Goal: Task Accomplishment & Management: Use online tool/utility

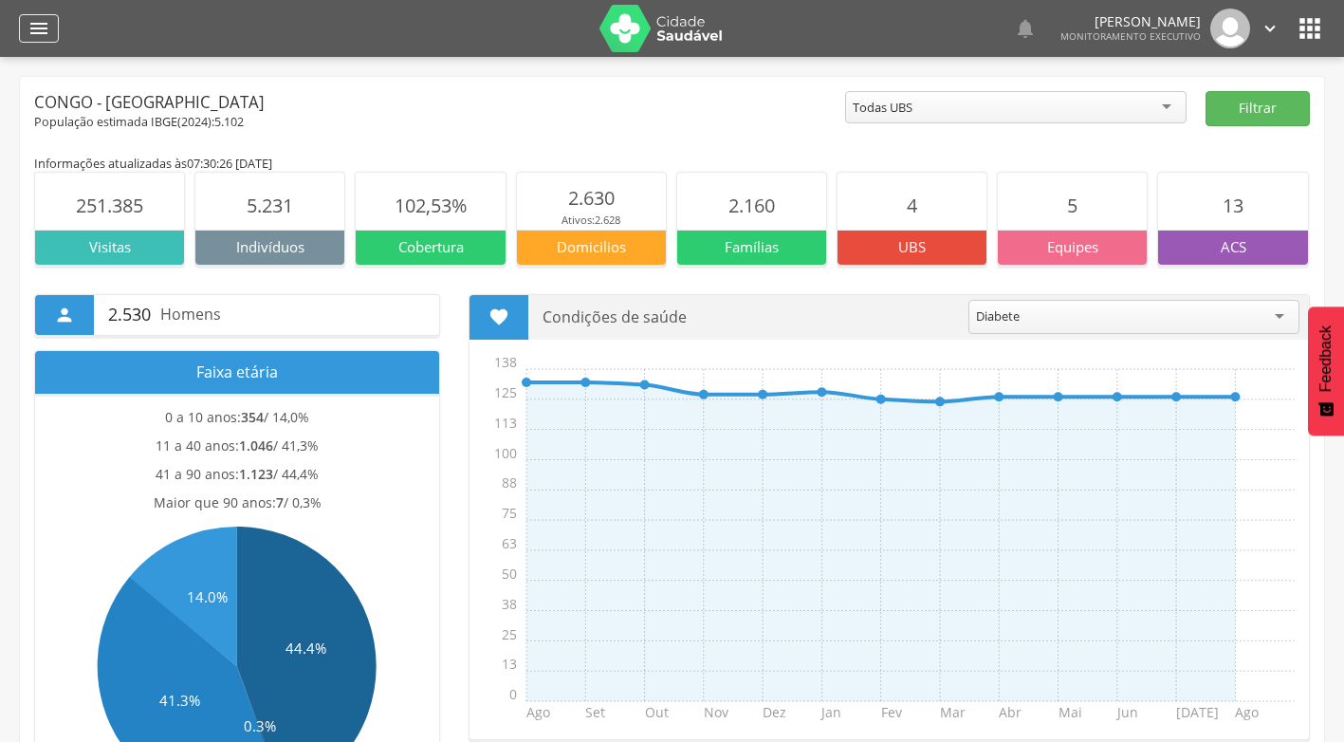
click at [45, 24] on icon "" at bounding box center [39, 28] width 23 height 23
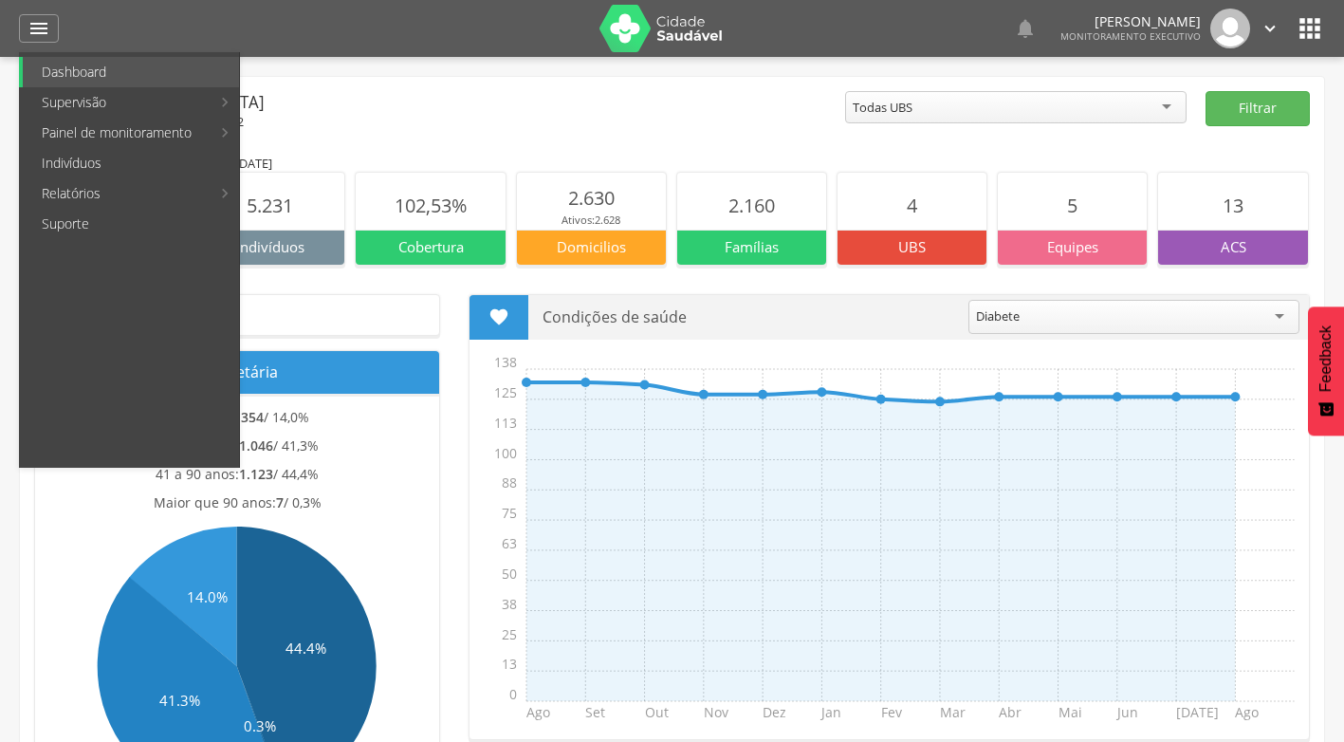
click at [87, 166] on link "Indivíduos" at bounding box center [131, 163] width 216 height 30
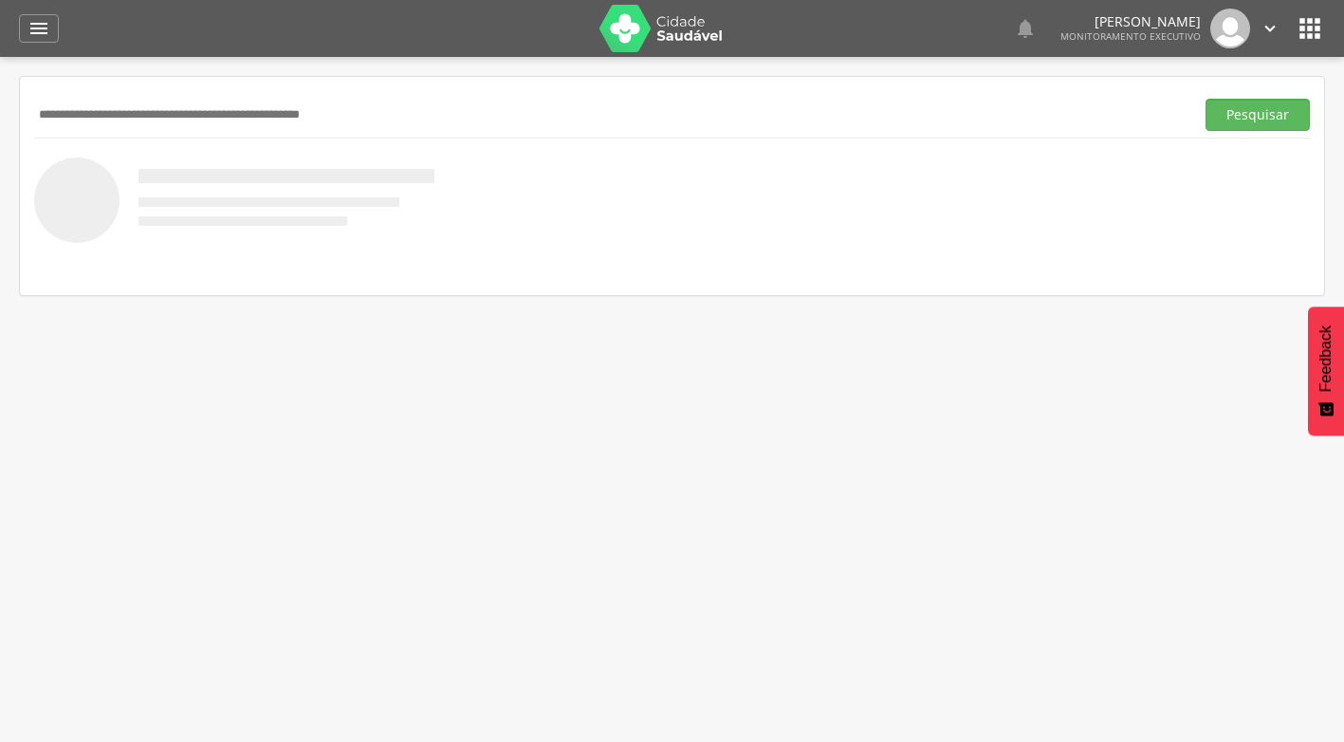
click at [294, 99] on input "text" at bounding box center [610, 115] width 1152 height 32
type input "**********"
click at [1206, 99] on button "Pesquisar" at bounding box center [1258, 115] width 104 height 32
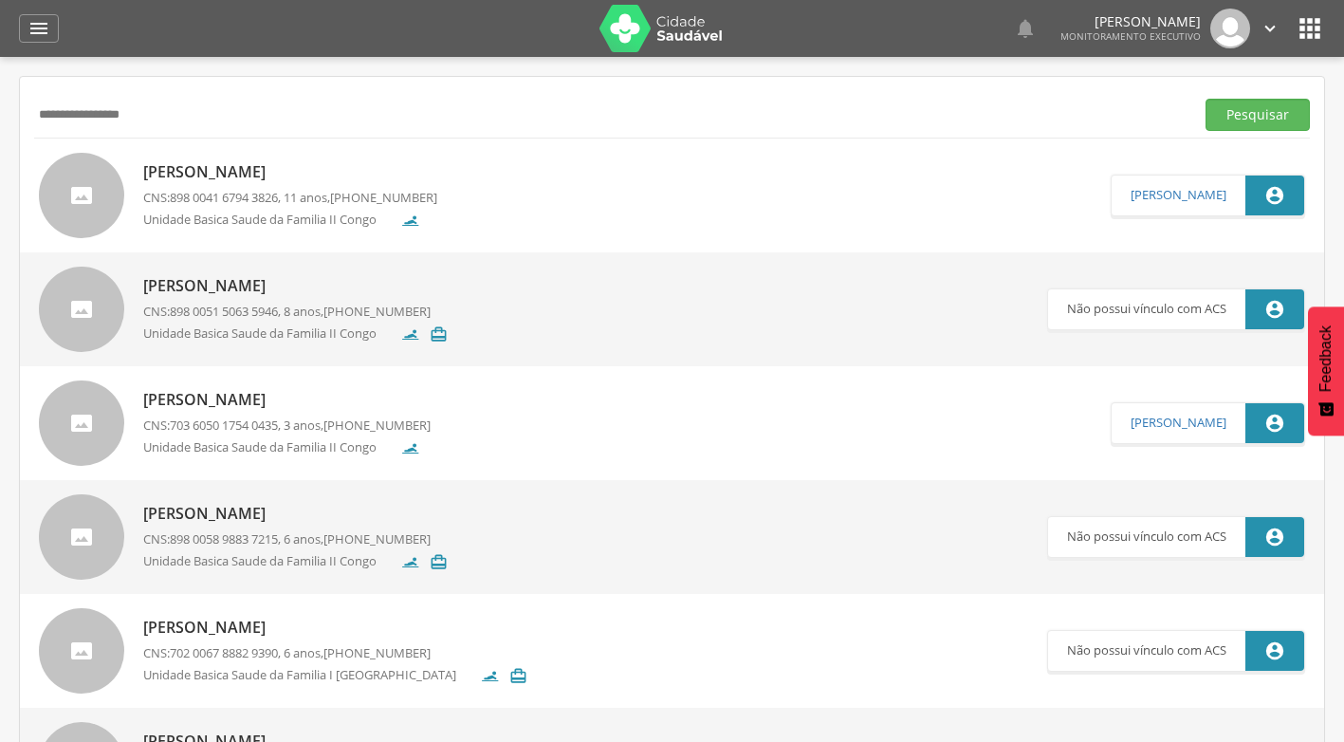
click at [257, 167] on p "[PERSON_NAME]" at bounding box center [290, 172] width 294 height 22
type input "**********"
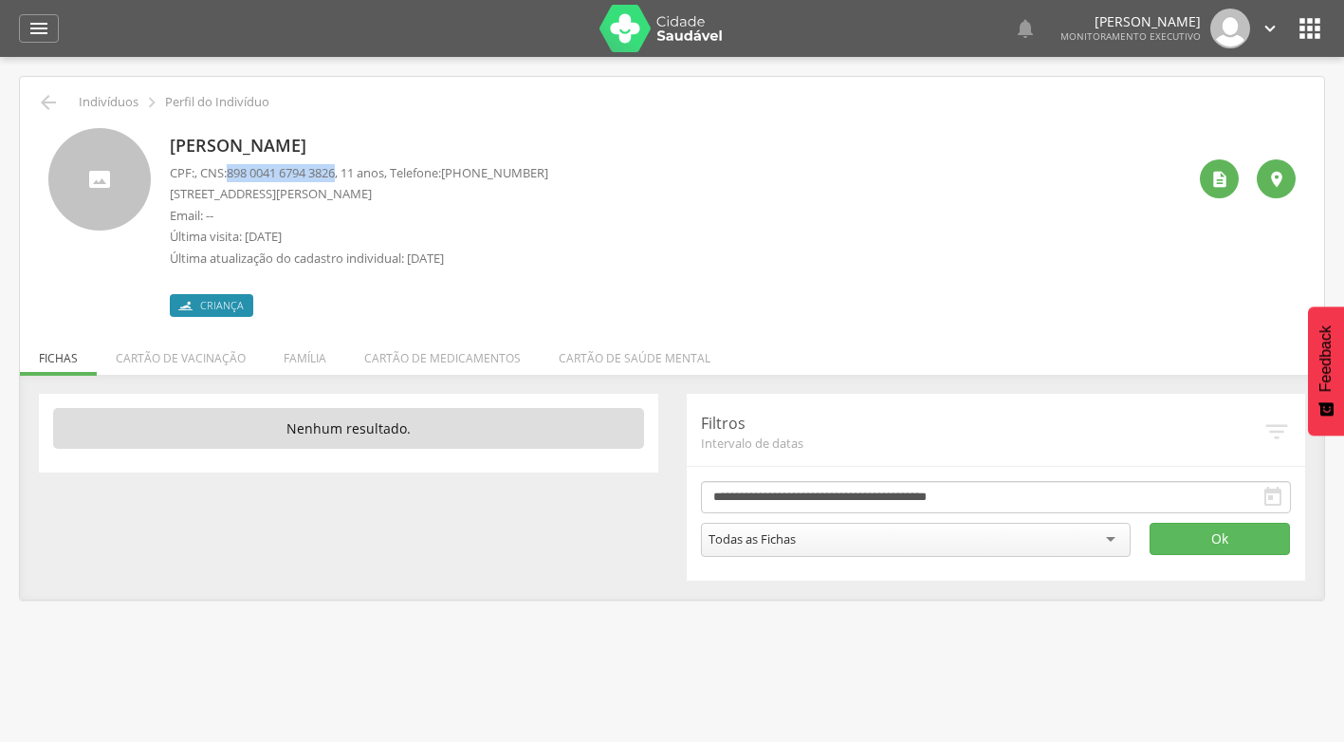
drag, startPoint x: 233, startPoint y: 173, endPoint x: 350, endPoint y: 174, distance: 116.7
click at [350, 174] on p "CPF: , CNS: [PHONE_NUMBER] , 11 anos, Telefone: [PHONE_NUMBER]" at bounding box center [359, 173] width 378 height 18
drag, startPoint x: 350, startPoint y: 174, endPoint x: 303, endPoint y: 172, distance: 47.5
copy span "898 0041 6794 3826"
click at [42, 26] on icon "" at bounding box center [39, 28] width 23 height 23
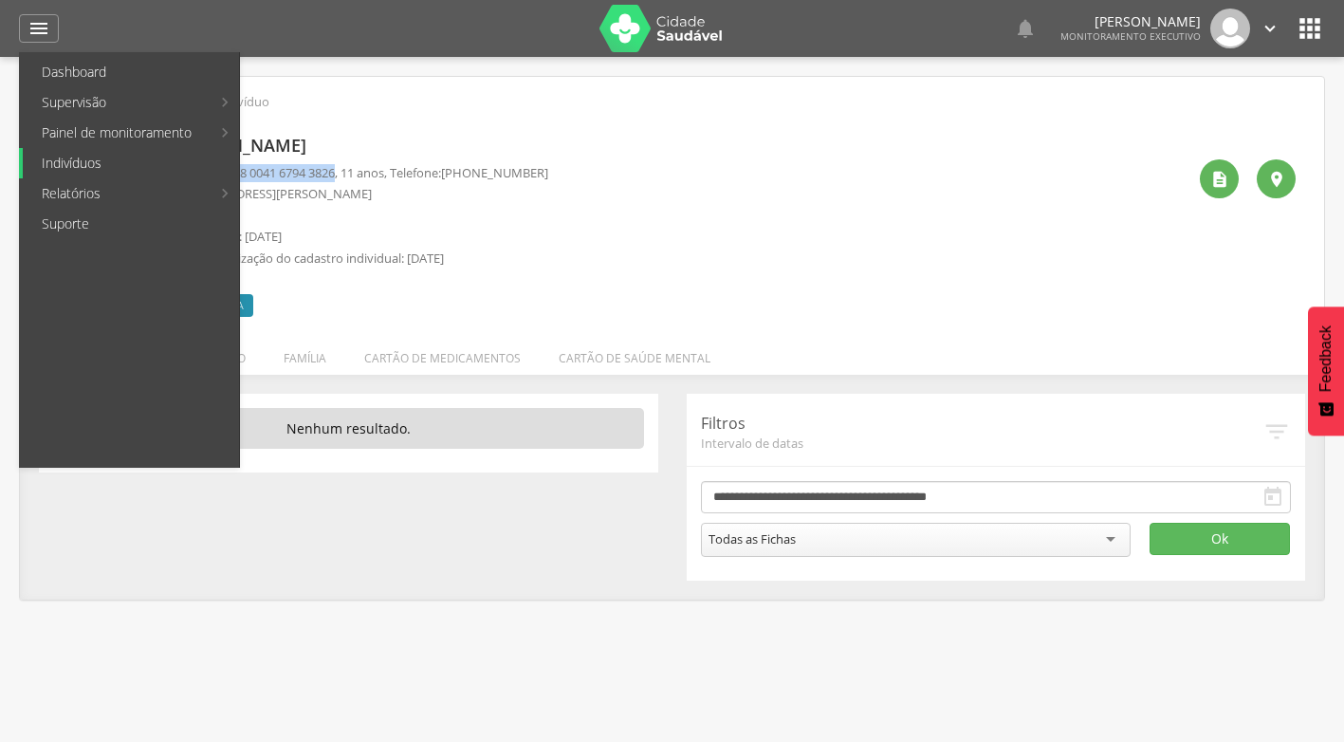
click at [118, 167] on link "Indivíduos" at bounding box center [131, 163] width 216 height 30
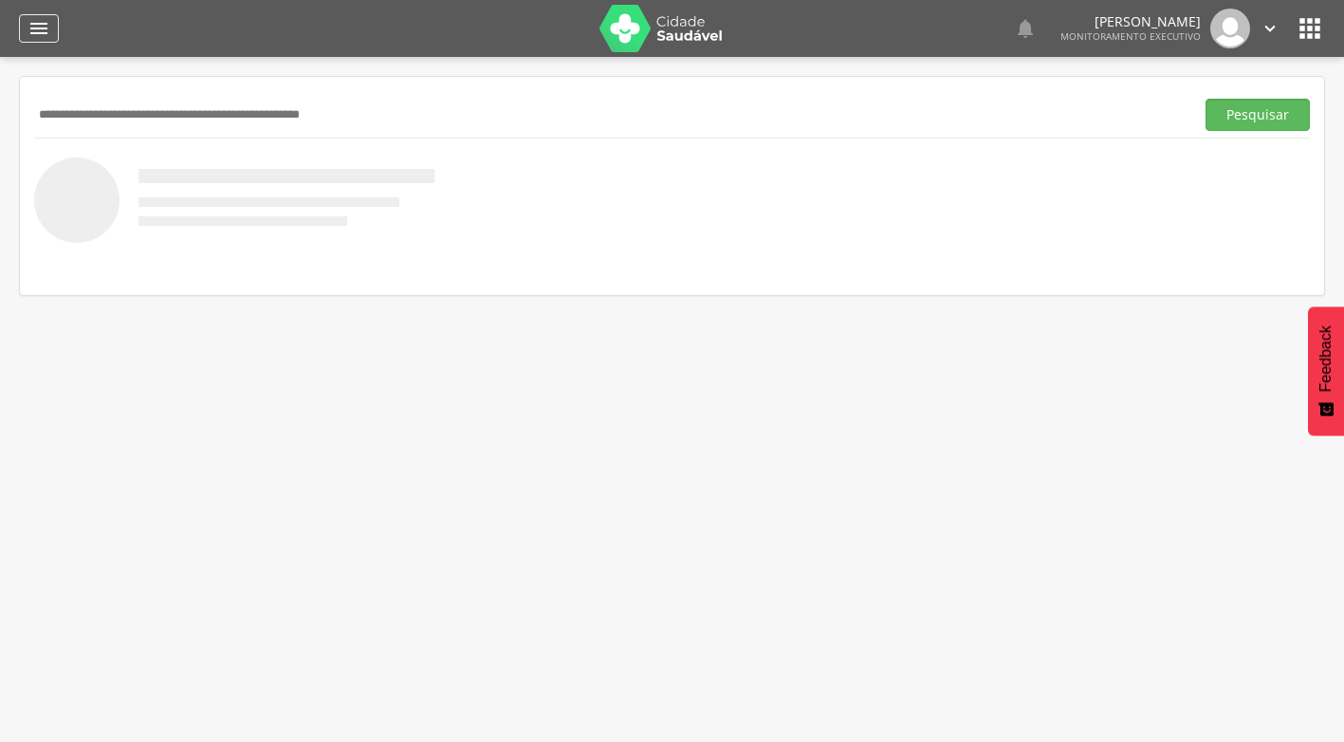
click at [30, 29] on icon "" at bounding box center [39, 28] width 23 height 23
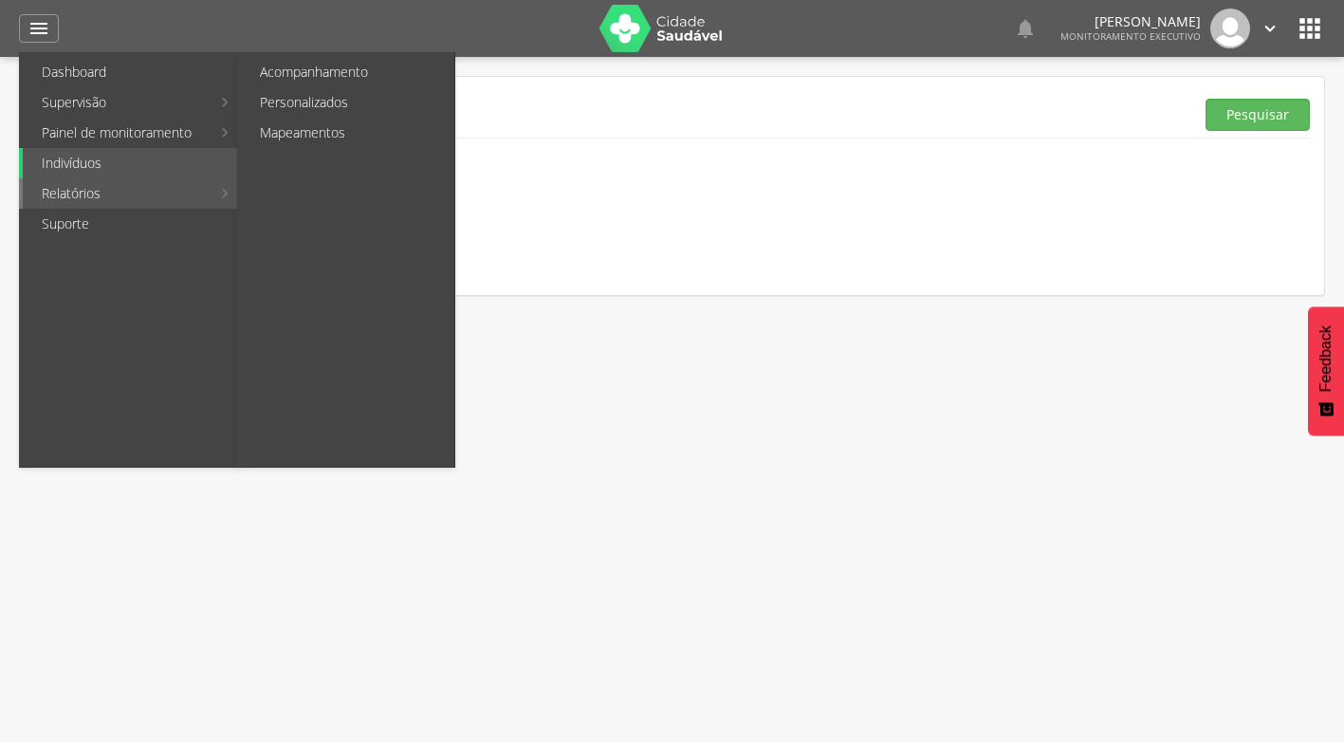
click at [151, 185] on link "Relatórios" at bounding box center [117, 193] width 188 height 30
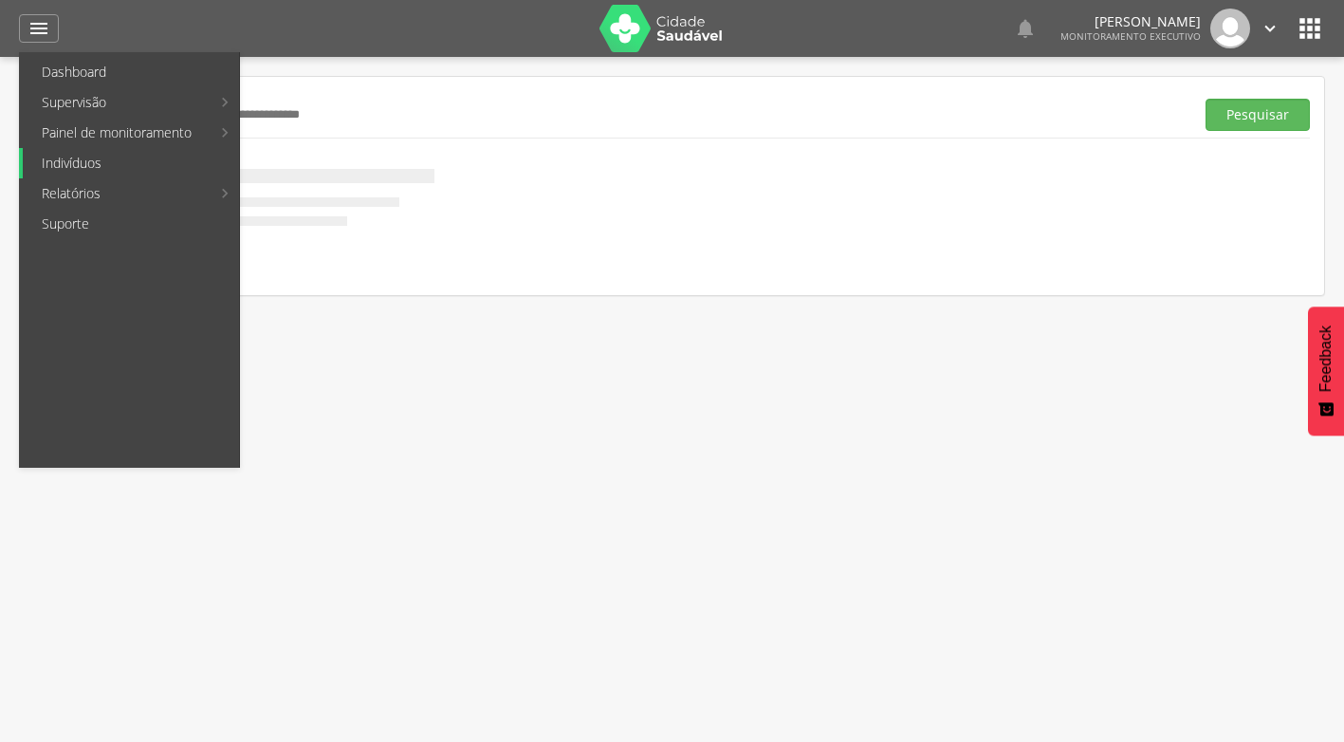
click at [175, 163] on link "Indivíduos" at bounding box center [131, 163] width 216 height 30
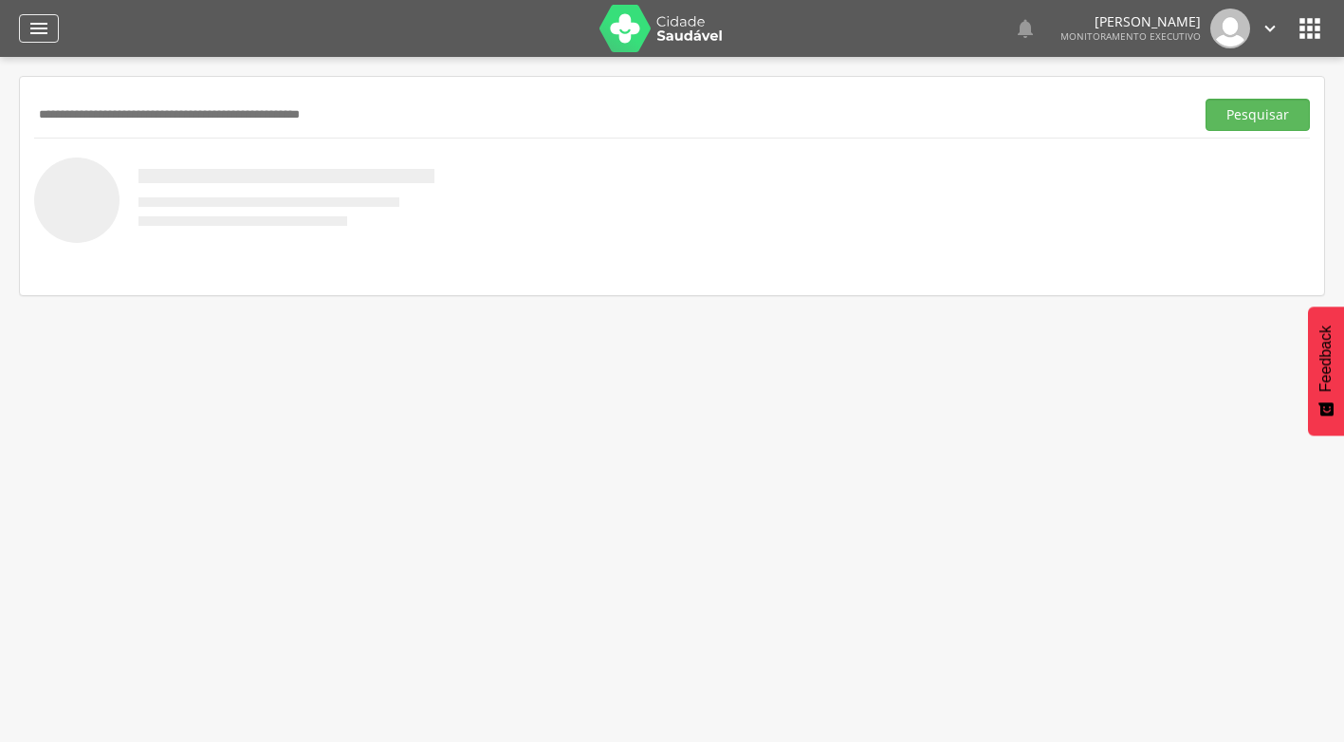
click at [42, 21] on icon "" at bounding box center [39, 28] width 23 height 23
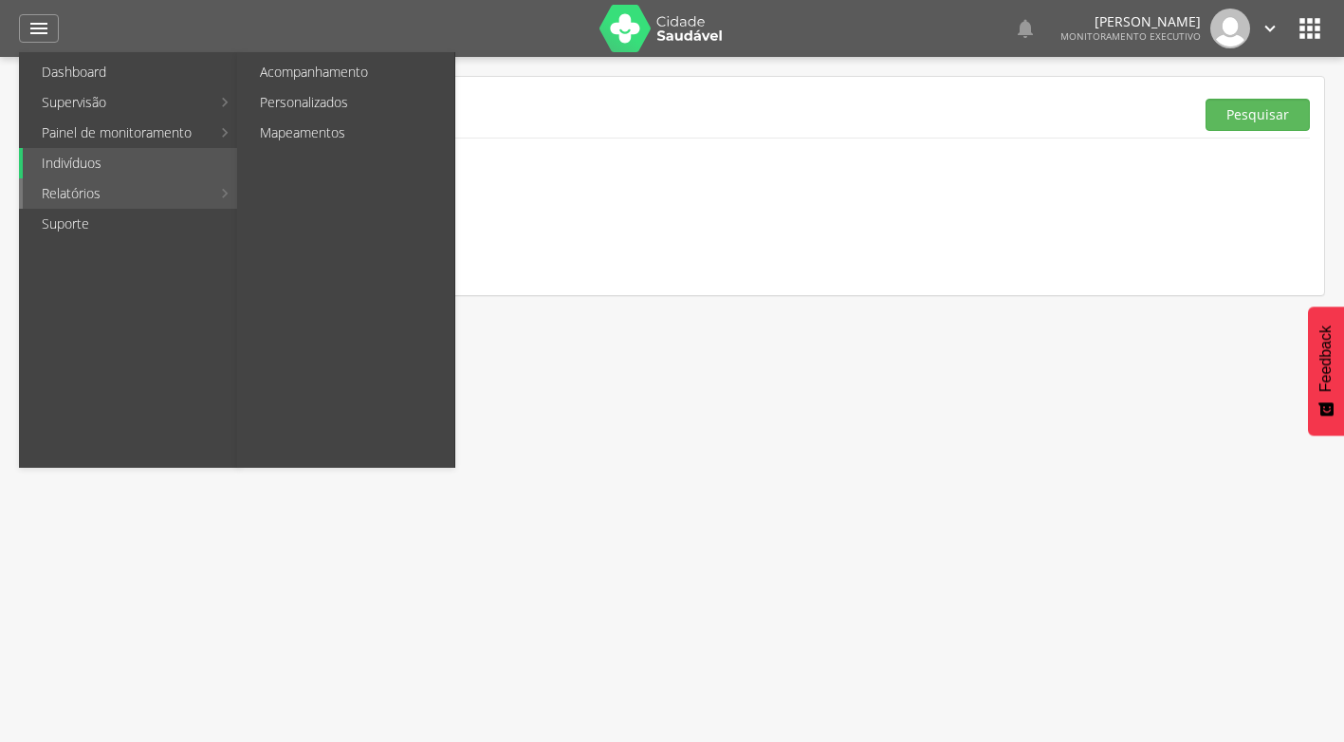
click at [119, 195] on link "Relatórios" at bounding box center [117, 193] width 188 height 30
click at [271, 105] on link "Personalizados" at bounding box center [347, 102] width 213 height 30
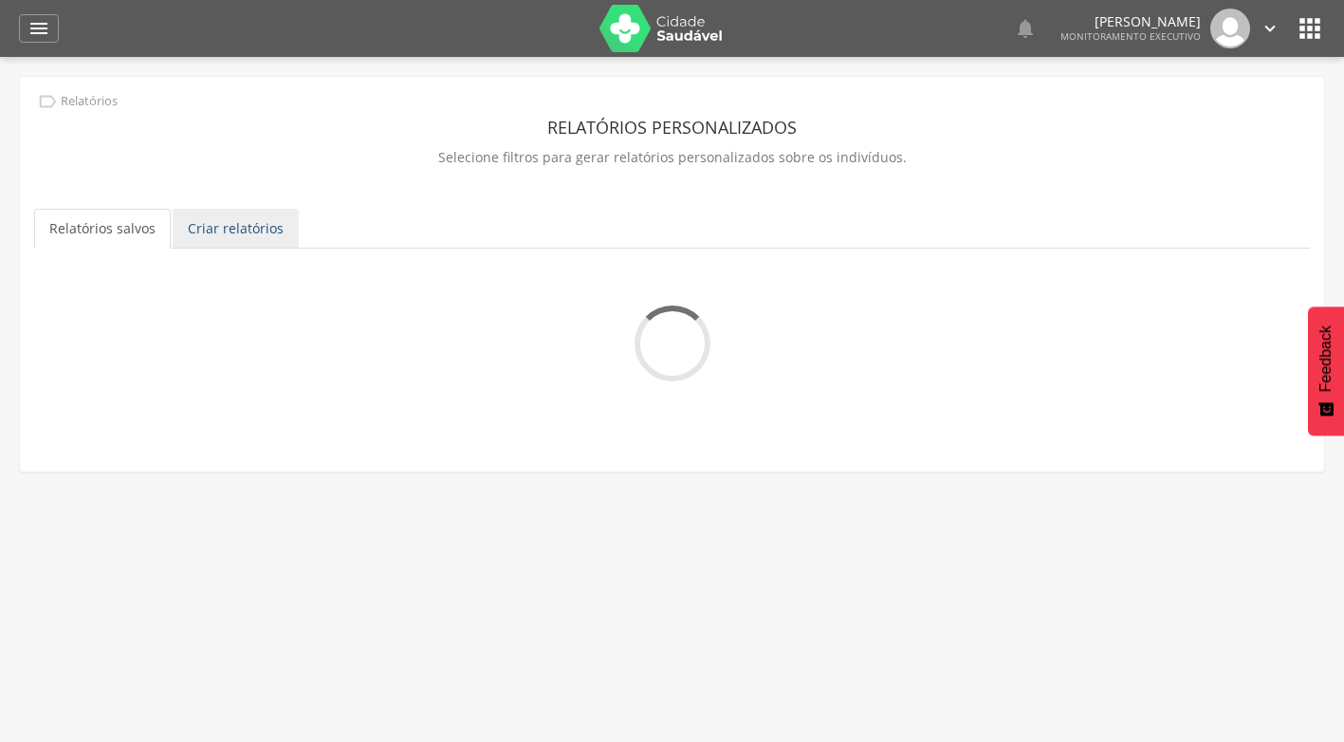
click at [264, 243] on link "Criar relatórios" at bounding box center [236, 229] width 126 height 40
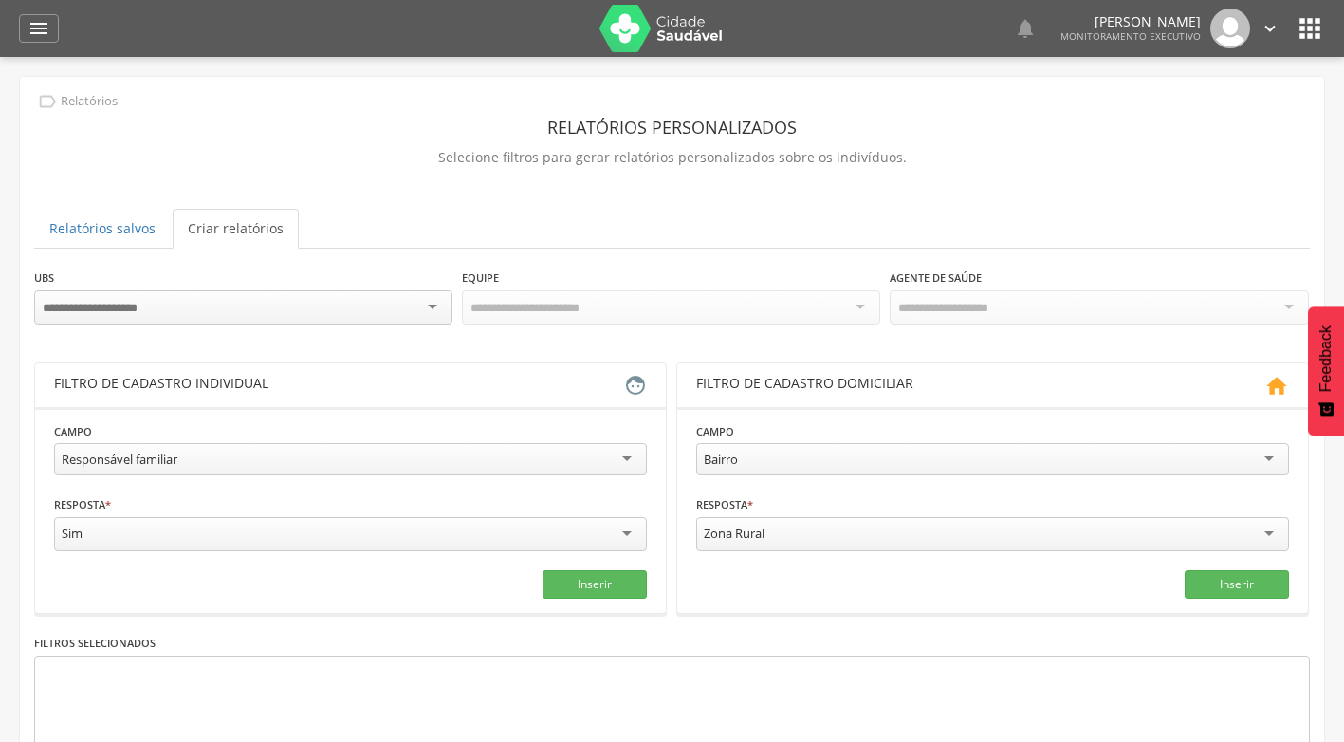
click at [433, 305] on div at bounding box center [243, 307] width 418 height 34
click at [866, 308] on div "Todas Equipes" at bounding box center [671, 306] width 418 height 32
click at [1293, 304] on div at bounding box center [1099, 307] width 418 height 34
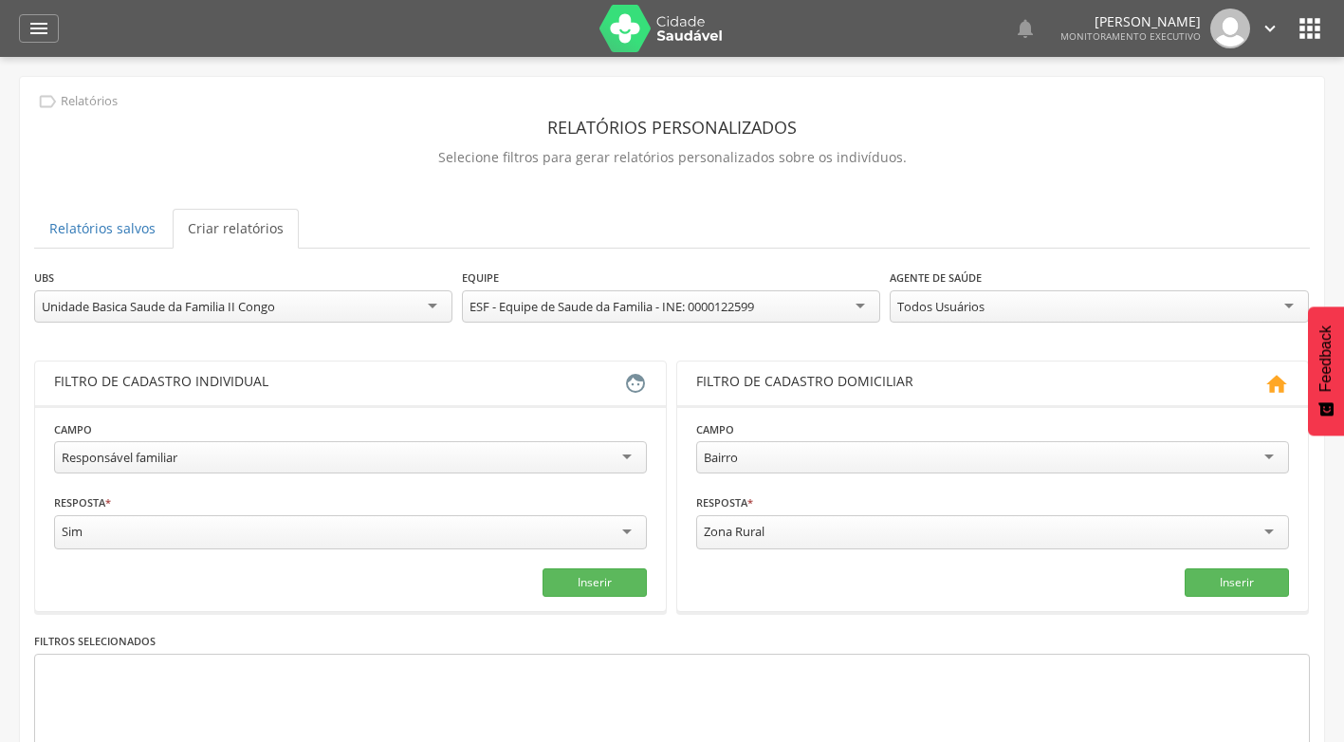
click at [1281, 311] on div "Todos Usuários" at bounding box center [1099, 306] width 418 height 32
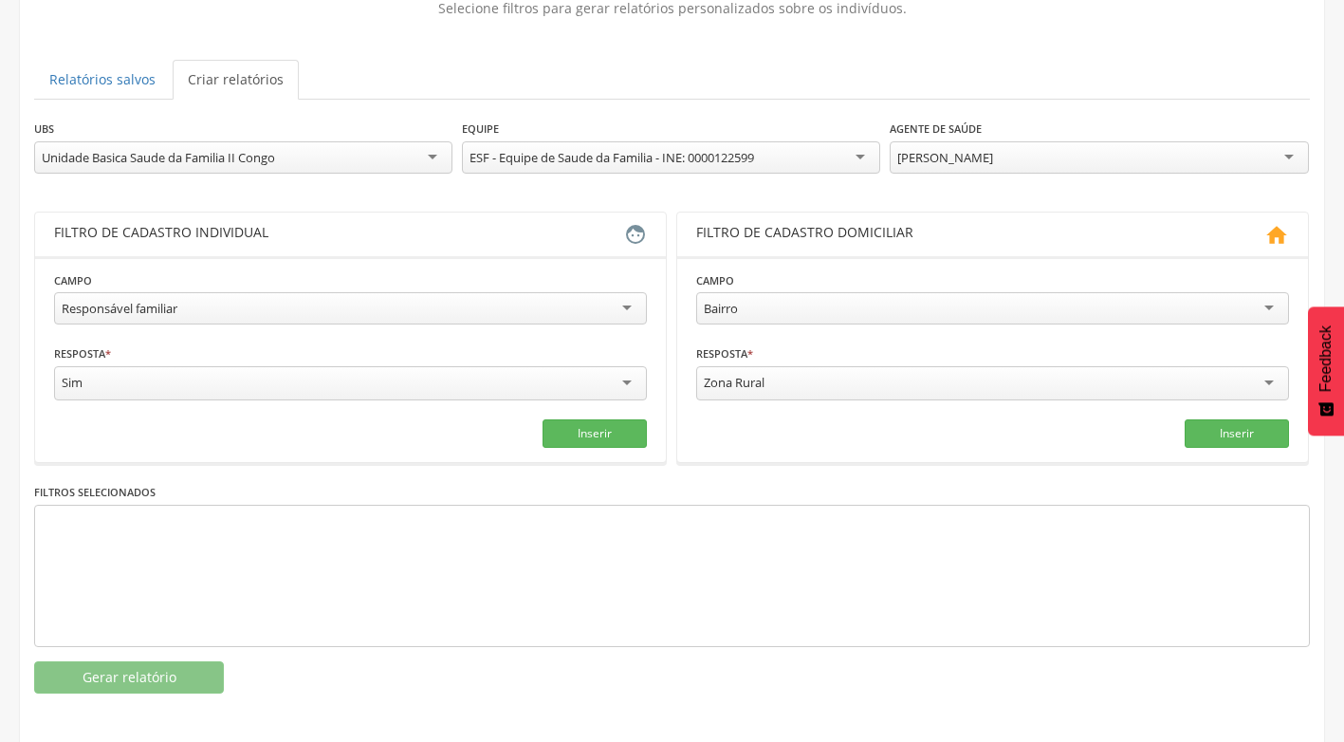
scroll to position [152, 0]
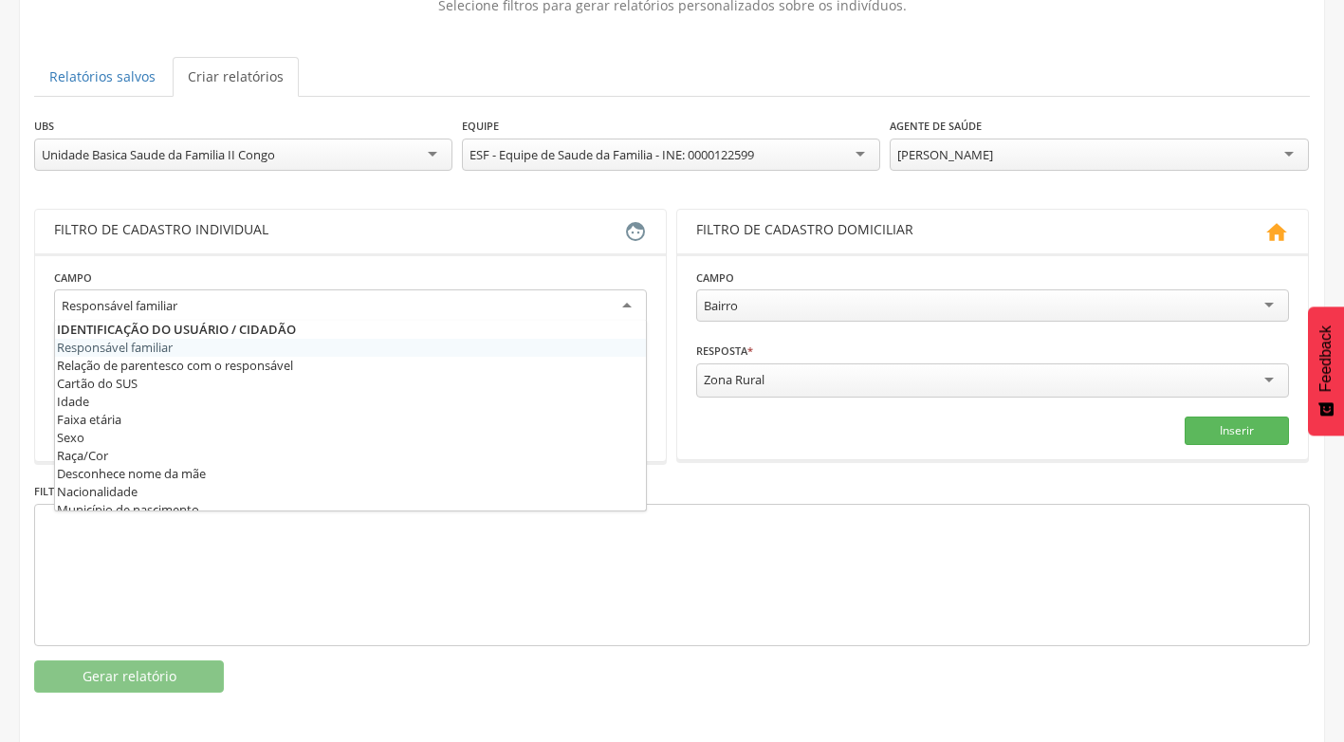
click at [615, 307] on div "Responsável familiar" at bounding box center [350, 306] width 593 height 34
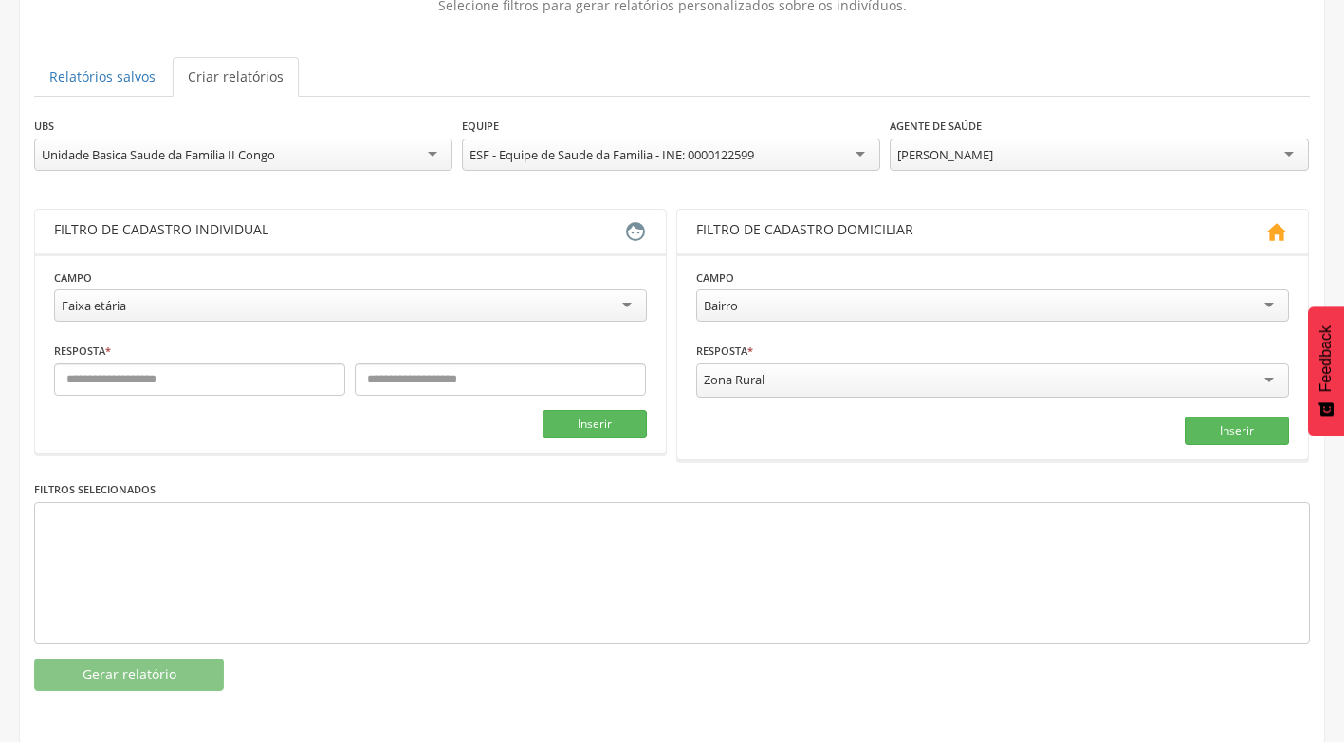
click at [631, 307] on div "Faixa etária" at bounding box center [350, 305] width 593 height 32
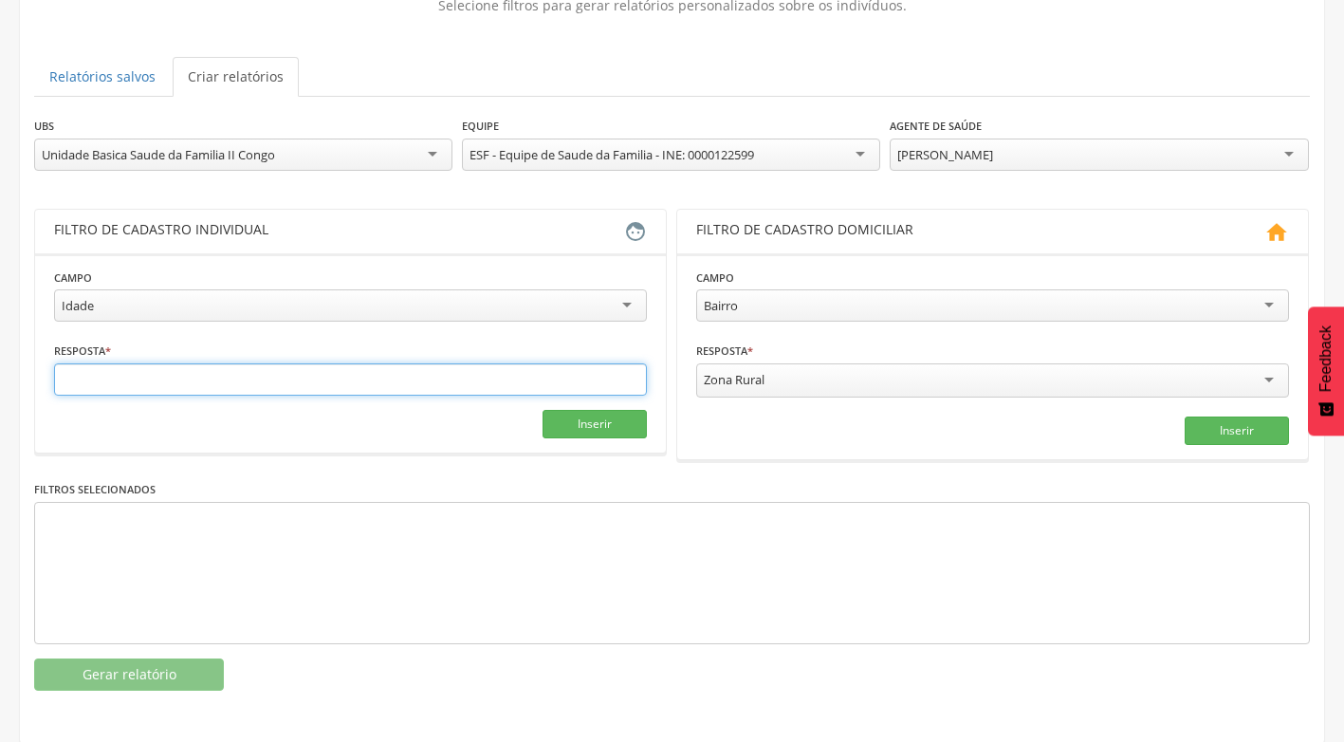
click at [165, 365] on input "text" at bounding box center [350, 379] width 593 height 32
type input "*"
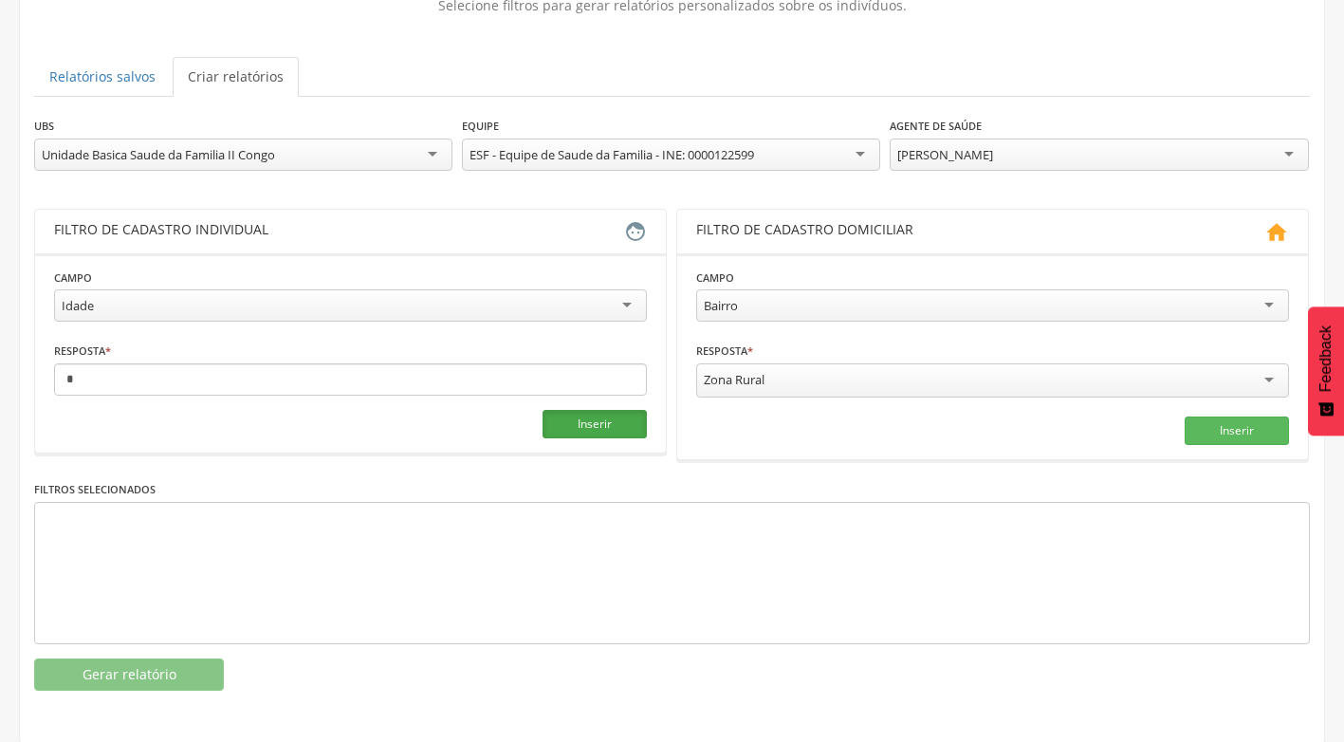
click at [594, 431] on button "Inserir" at bounding box center [595, 424] width 104 height 28
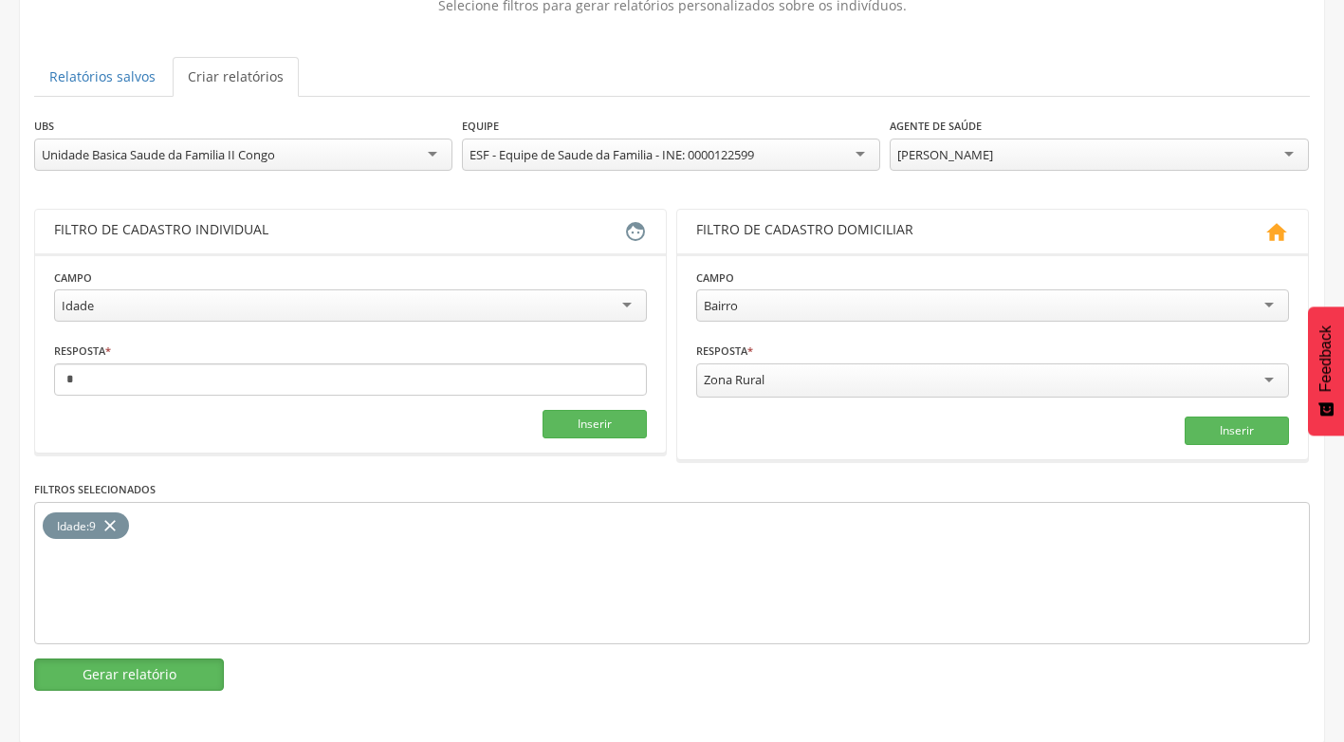
click at [149, 673] on button "Gerar relatório" at bounding box center [129, 674] width 190 height 32
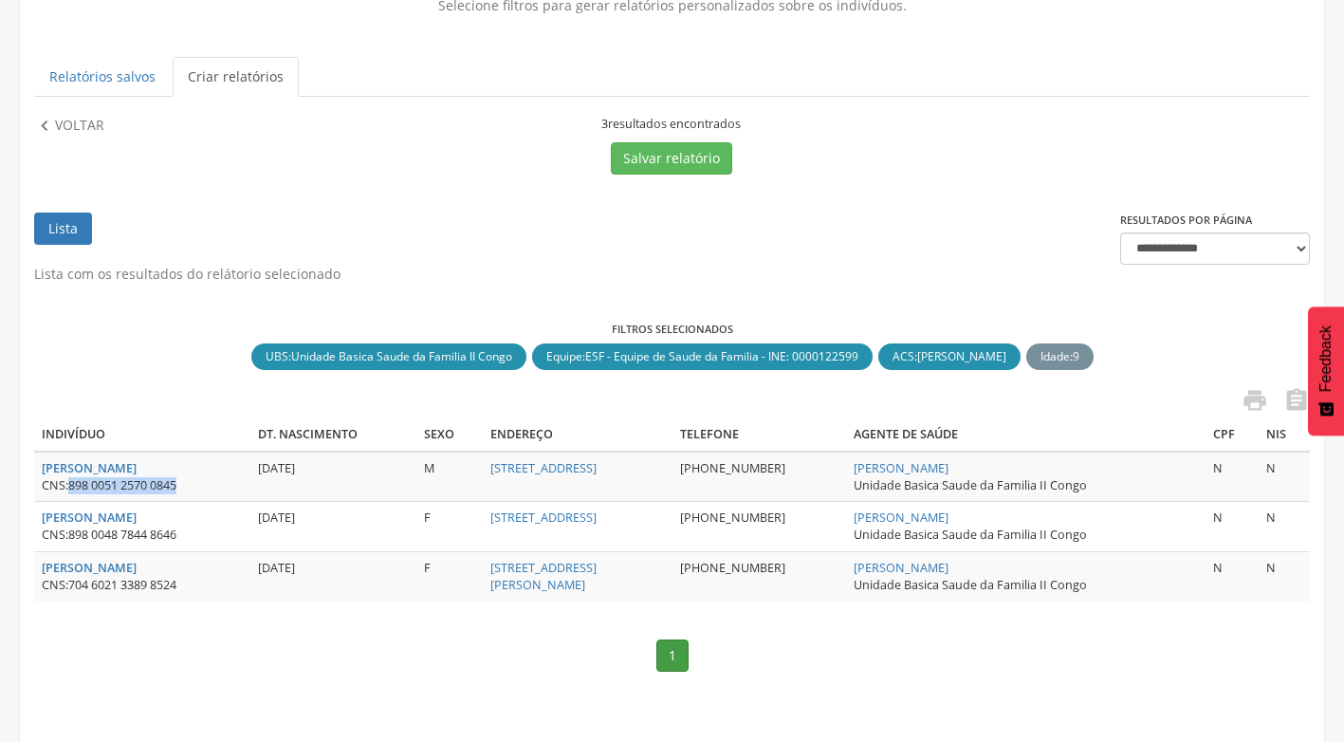
drag, startPoint x: 68, startPoint y: 490, endPoint x: 194, endPoint y: 488, distance: 126.2
click at [194, 488] on div "CNS: 898 0051 2570 0845" at bounding box center [142, 485] width 201 height 17
drag, startPoint x: 194, startPoint y: 488, endPoint x: 154, endPoint y: 483, distance: 41.2
copy div "898 0051 2570 0845"
drag, startPoint x: 70, startPoint y: 536, endPoint x: 184, endPoint y: 538, distance: 113.8
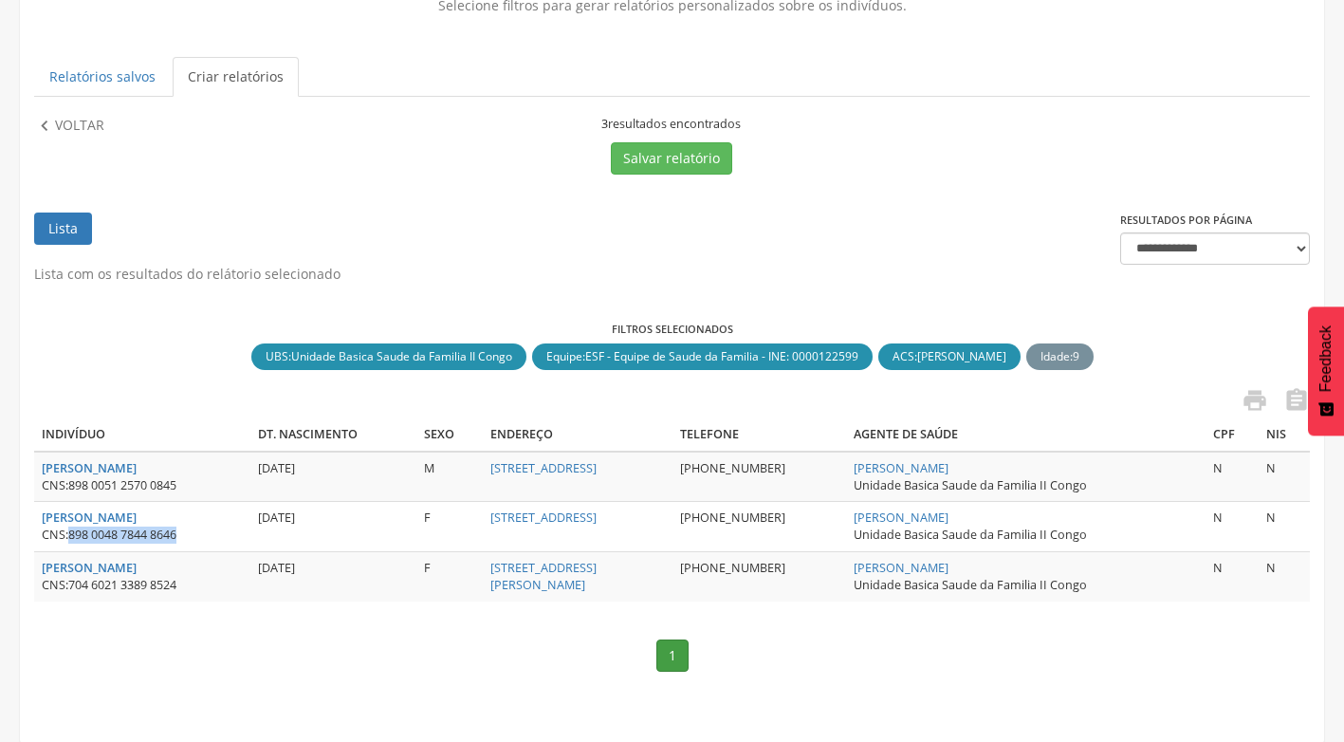
click at [184, 538] on div "CNS: 898 0048 7844 8646" at bounding box center [142, 534] width 201 height 17
drag, startPoint x: 184, startPoint y: 538, endPoint x: 163, endPoint y: 539, distance: 20.9
copy span "898 0048 7844 8646"
drag, startPoint x: 68, startPoint y: 591, endPoint x: 182, endPoint y: 588, distance: 113.9
click at [182, 588] on div "CNS: 704 6021 3389 8524" at bounding box center [142, 585] width 201 height 17
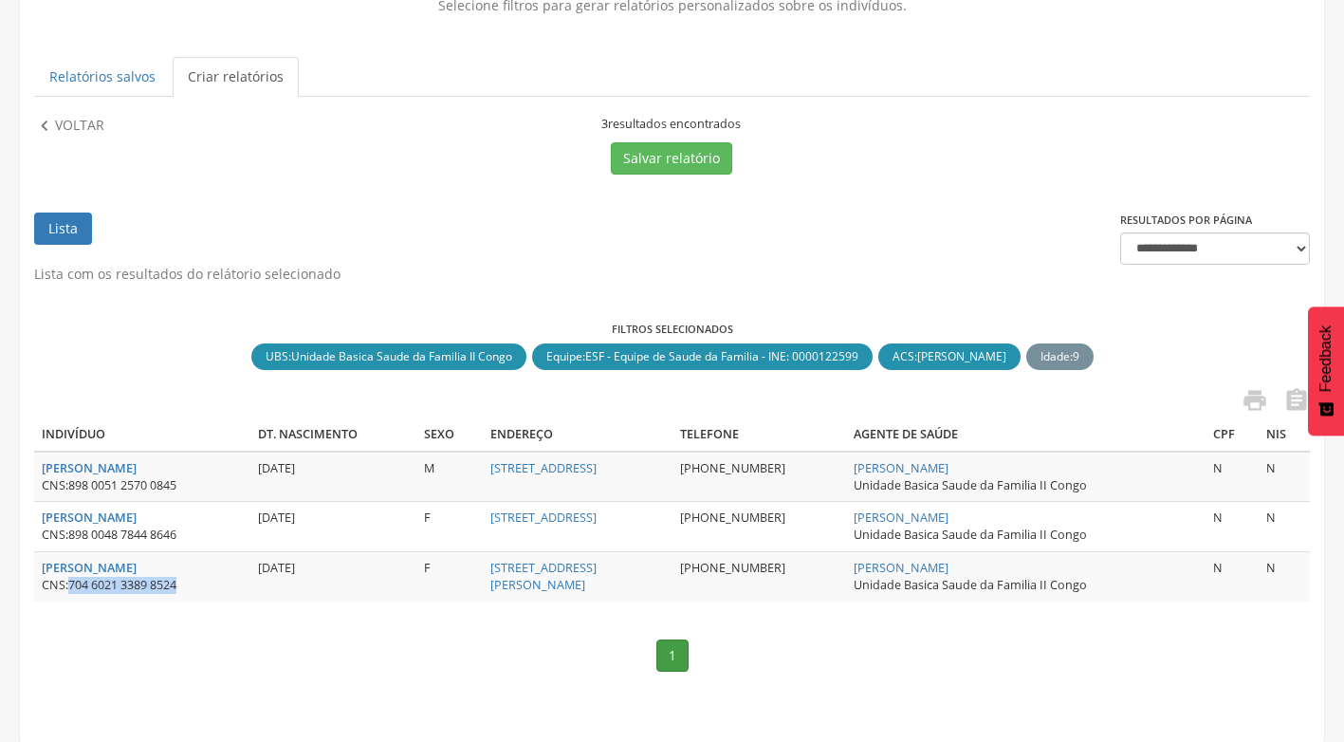
drag, startPoint x: 182, startPoint y: 588, endPoint x: 160, endPoint y: 583, distance: 22.3
copy div "704 6021 3389 8524"
click at [41, 120] on icon "" at bounding box center [44, 126] width 21 height 21
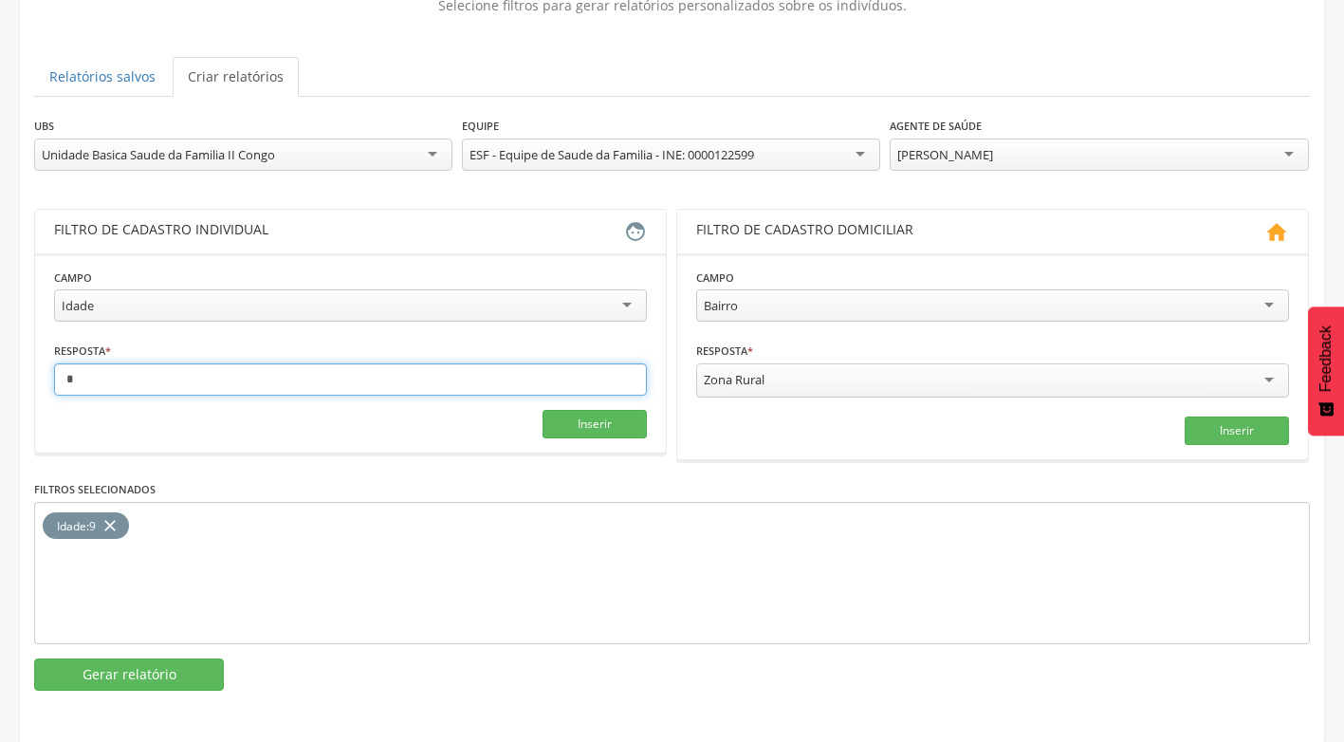
click at [210, 364] on input "*" at bounding box center [350, 379] width 593 height 32
type input "**"
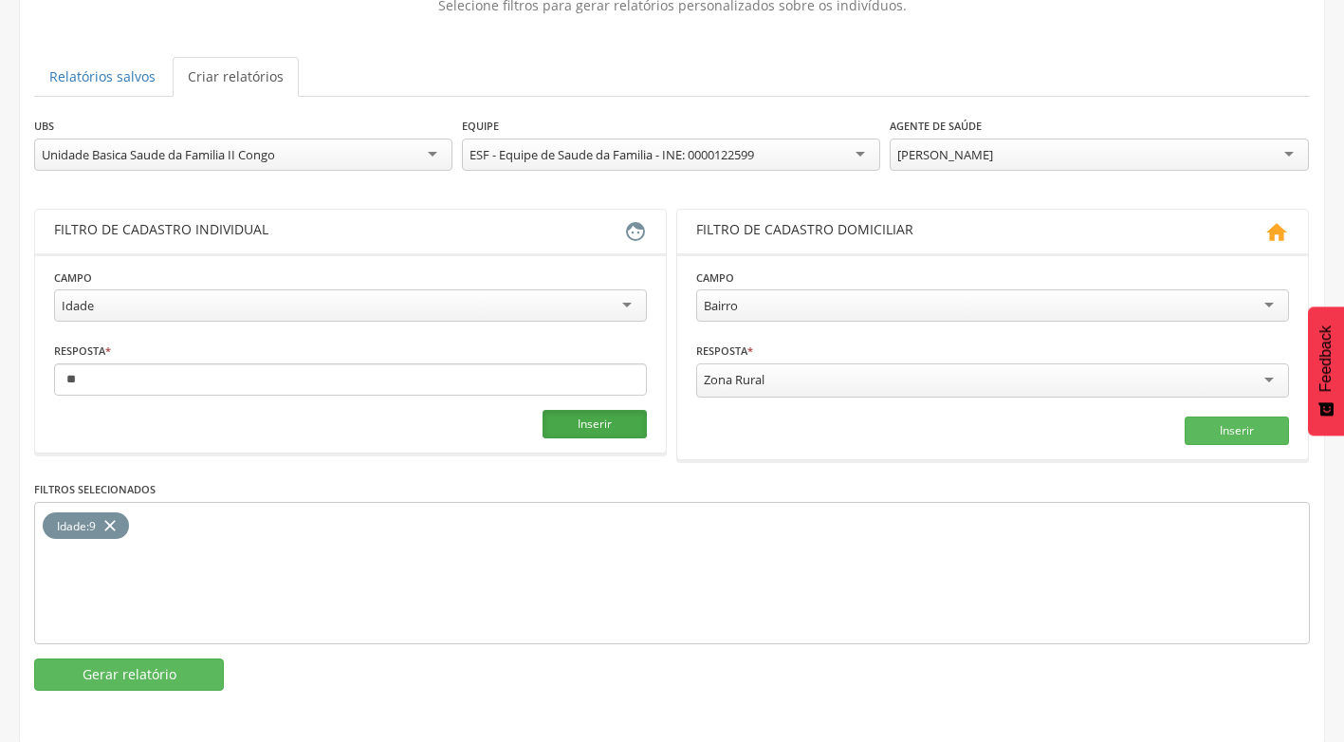
drag, startPoint x: 577, startPoint y: 423, endPoint x: 508, endPoint y: 431, distance: 68.7
click at [578, 422] on button "Inserir" at bounding box center [595, 424] width 104 height 28
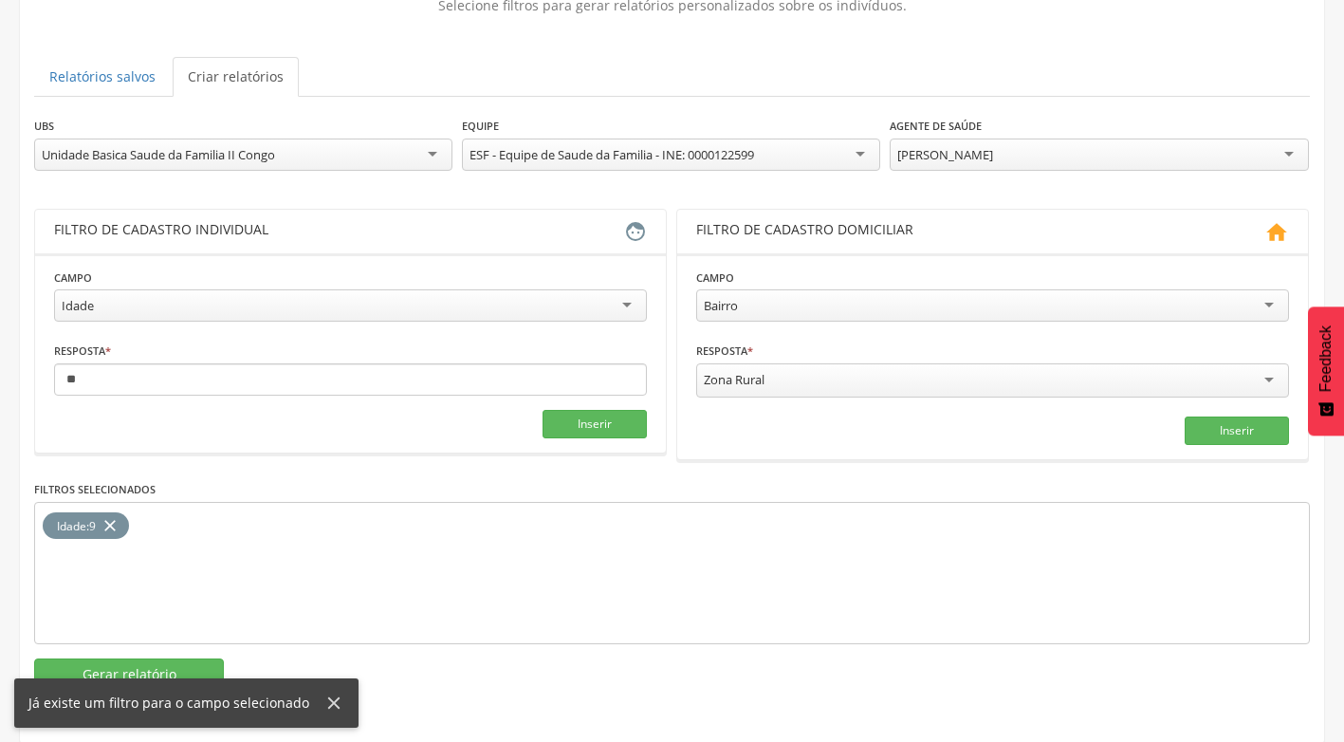
click at [112, 523] on icon "close" at bounding box center [110, 526] width 19 height 28
click at [558, 419] on button "Inserir" at bounding box center [595, 424] width 104 height 28
click at [159, 670] on button "Gerar relatório" at bounding box center [129, 674] width 190 height 32
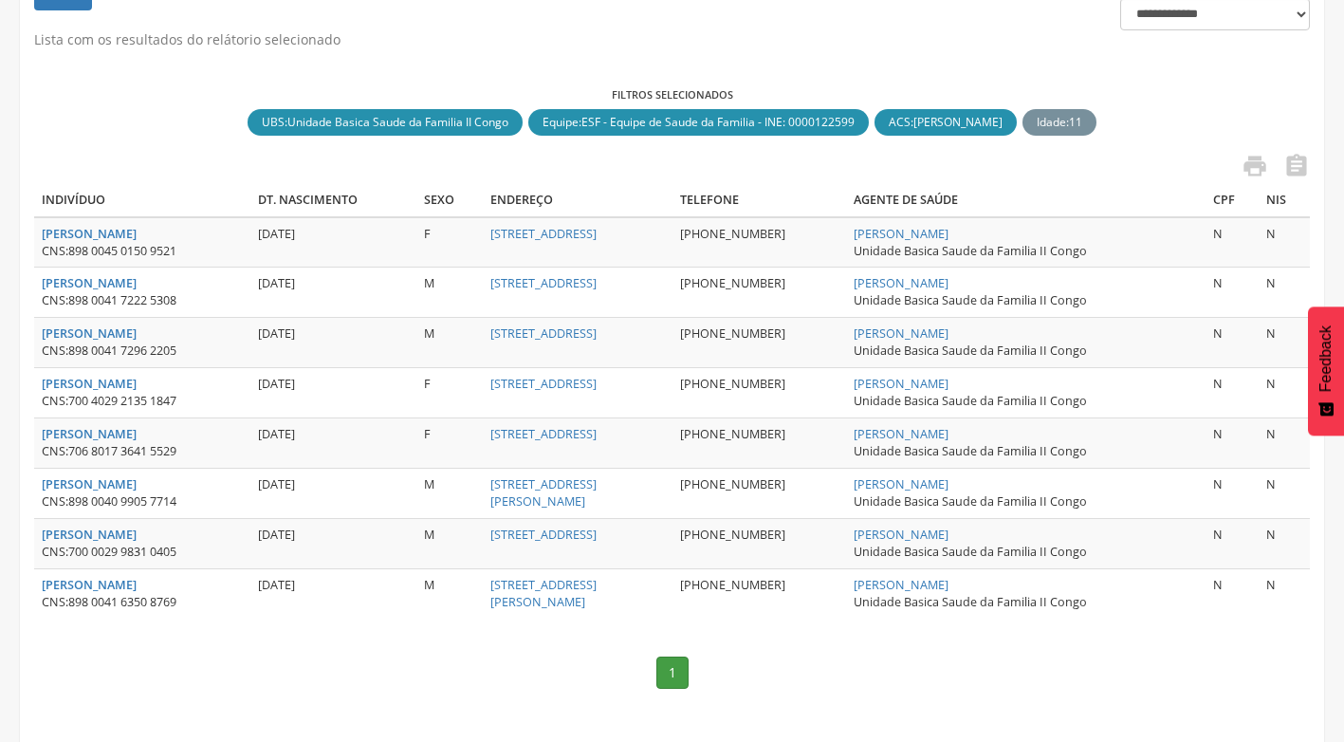
scroll to position [405, 0]
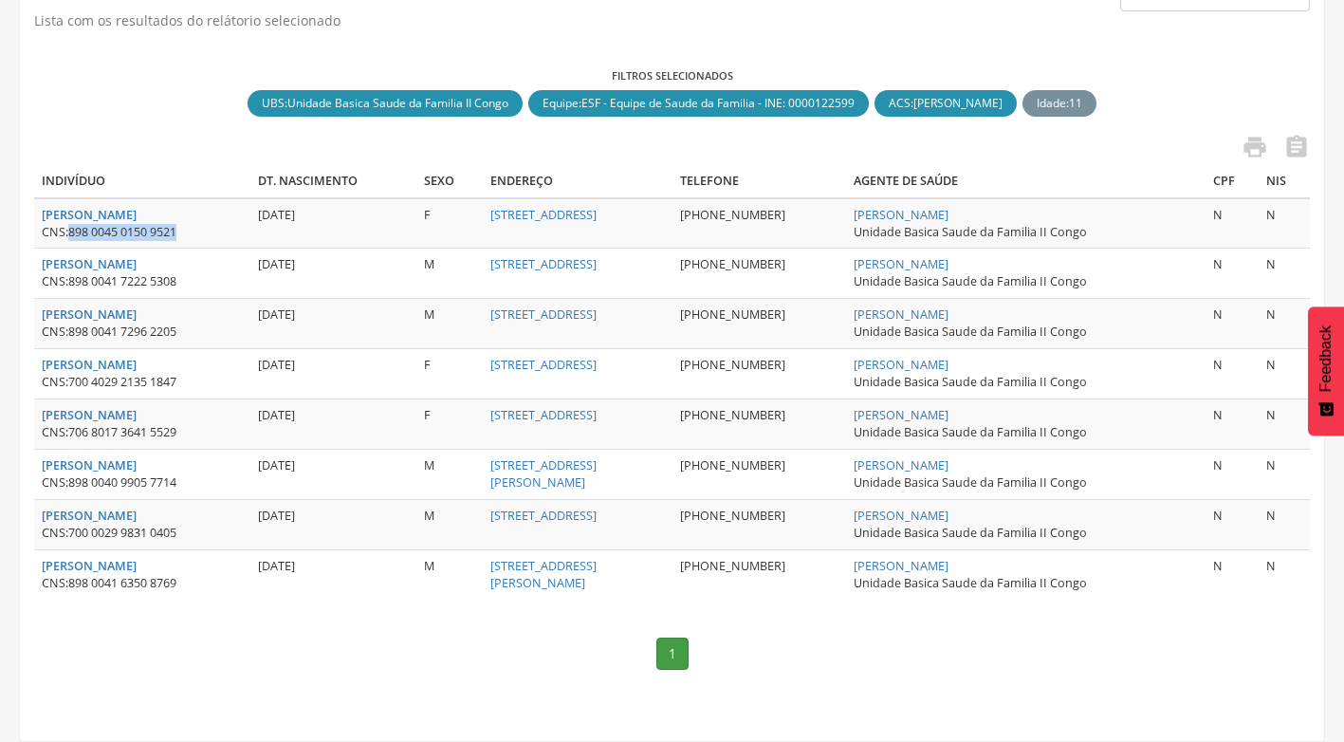
drag, startPoint x: 70, startPoint y: 234, endPoint x: 180, endPoint y: 230, distance: 110.1
click at [180, 230] on div "CNS: 898 0045 0150 9521" at bounding box center [142, 232] width 201 height 17
copy span "898 0045 0150 9521"
drag, startPoint x: 69, startPoint y: 283, endPoint x: 185, endPoint y: 277, distance: 115.9
click at [185, 277] on div "CNS: 898 0041 7222 5308" at bounding box center [142, 281] width 201 height 17
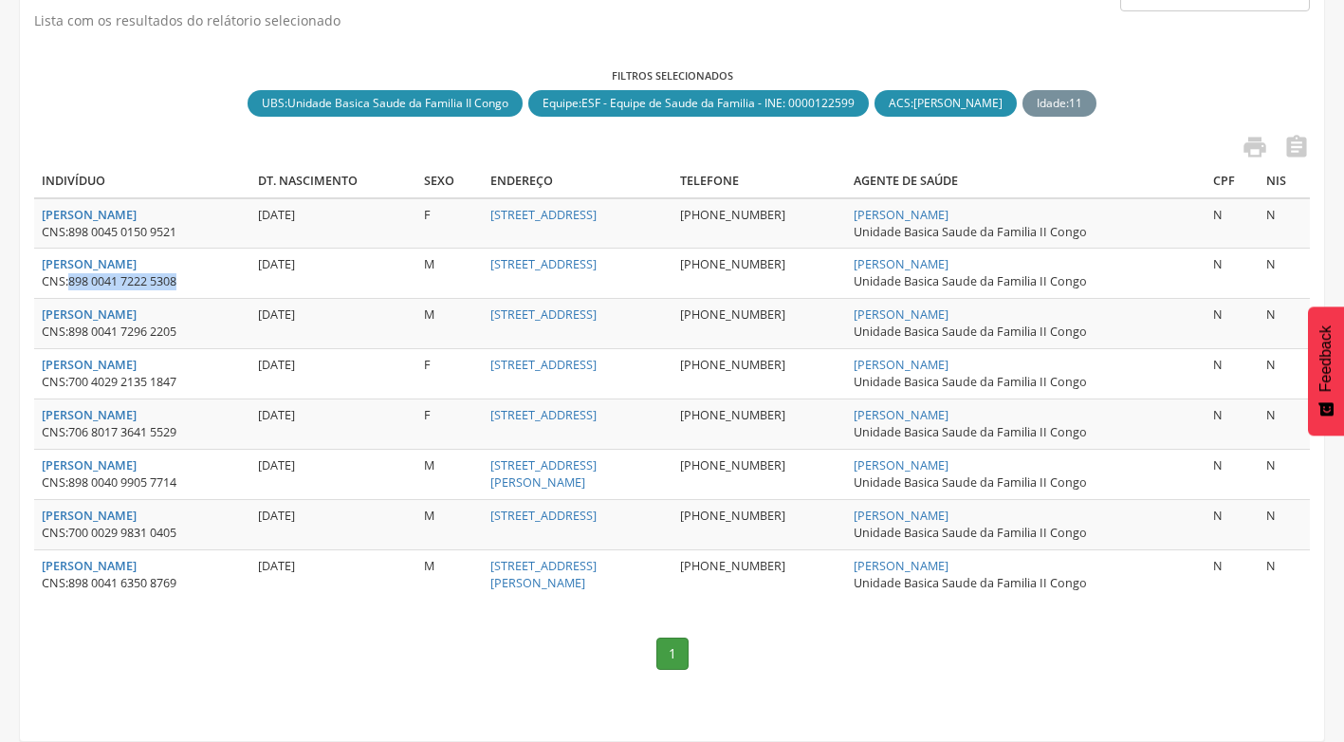
drag, startPoint x: 185, startPoint y: 277, endPoint x: 153, endPoint y: 277, distance: 32.3
copy div "898 0041 7222 5308"
drag, startPoint x: 75, startPoint y: 335, endPoint x: 183, endPoint y: 332, distance: 108.2
click at [183, 332] on div "CNS: 898 0041 7296 2205" at bounding box center [142, 331] width 201 height 17
drag, startPoint x: 183, startPoint y: 332, endPoint x: 161, endPoint y: 332, distance: 21.8
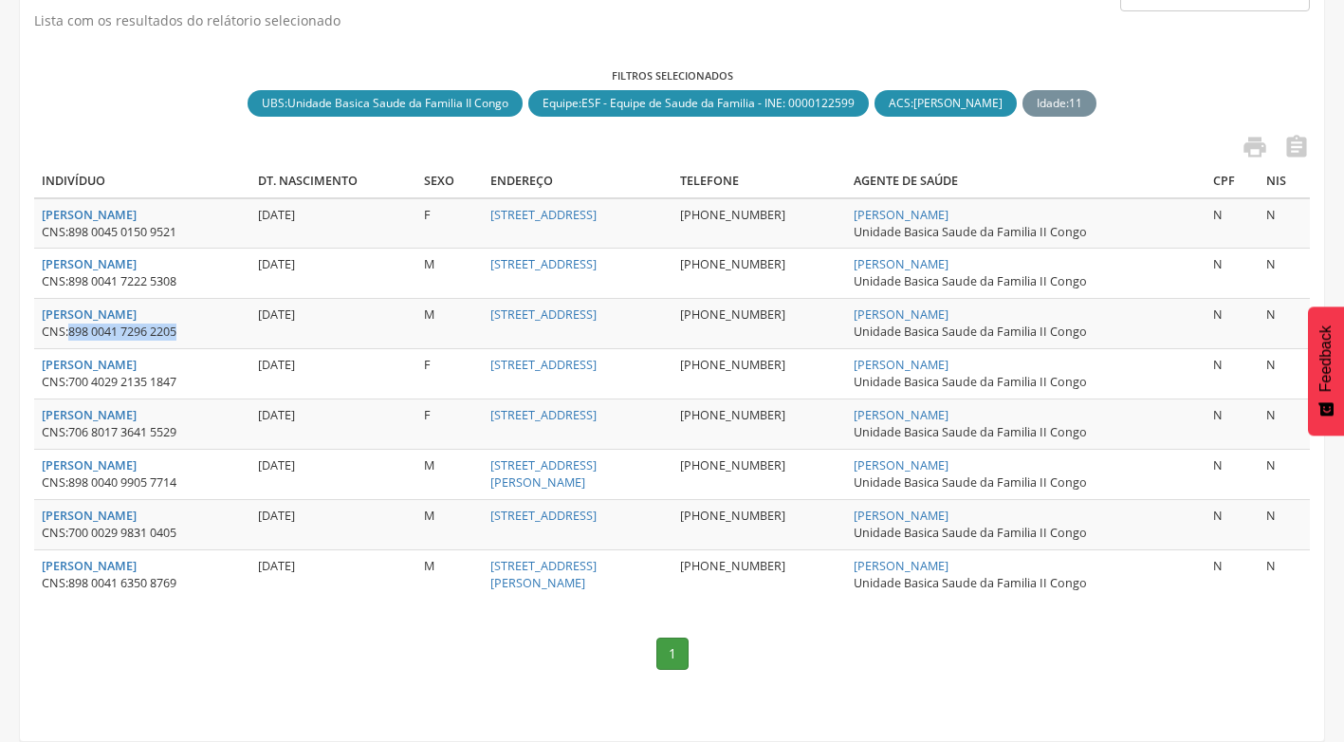
copy div "898 0041 7296 2205"
drag, startPoint x: 70, startPoint y: 433, endPoint x: 181, endPoint y: 431, distance: 111.0
click at [181, 431] on div "CNS: 706 8017 3641 5529" at bounding box center [142, 432] width 201 height 17
copy span "706 8017 3641 5529"
